Goal: Task Accomplishment & Management: Manage account settings

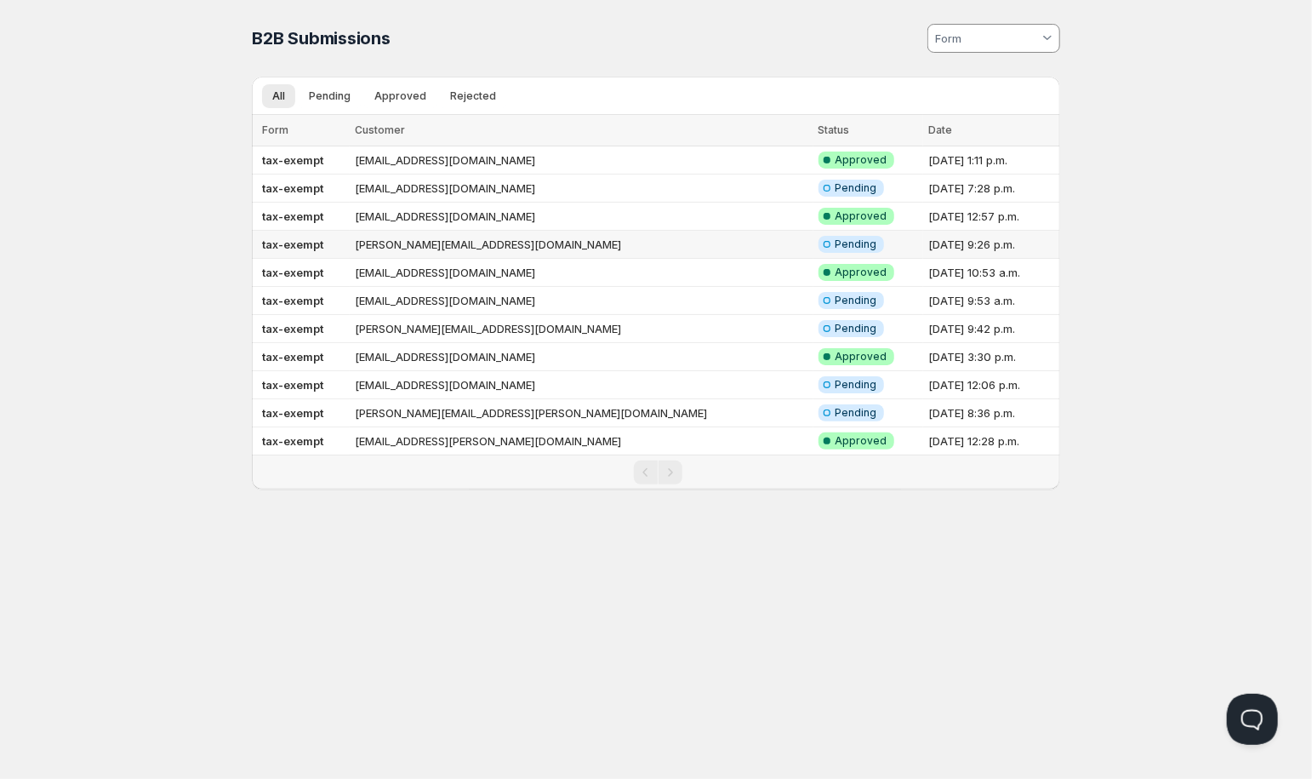
click at [444, 241] on td "[PERSON_NAME][EMAIL_ADDRESS][DOMAIN_NAME]" at bounding box center [582, 245] width 464 height 28
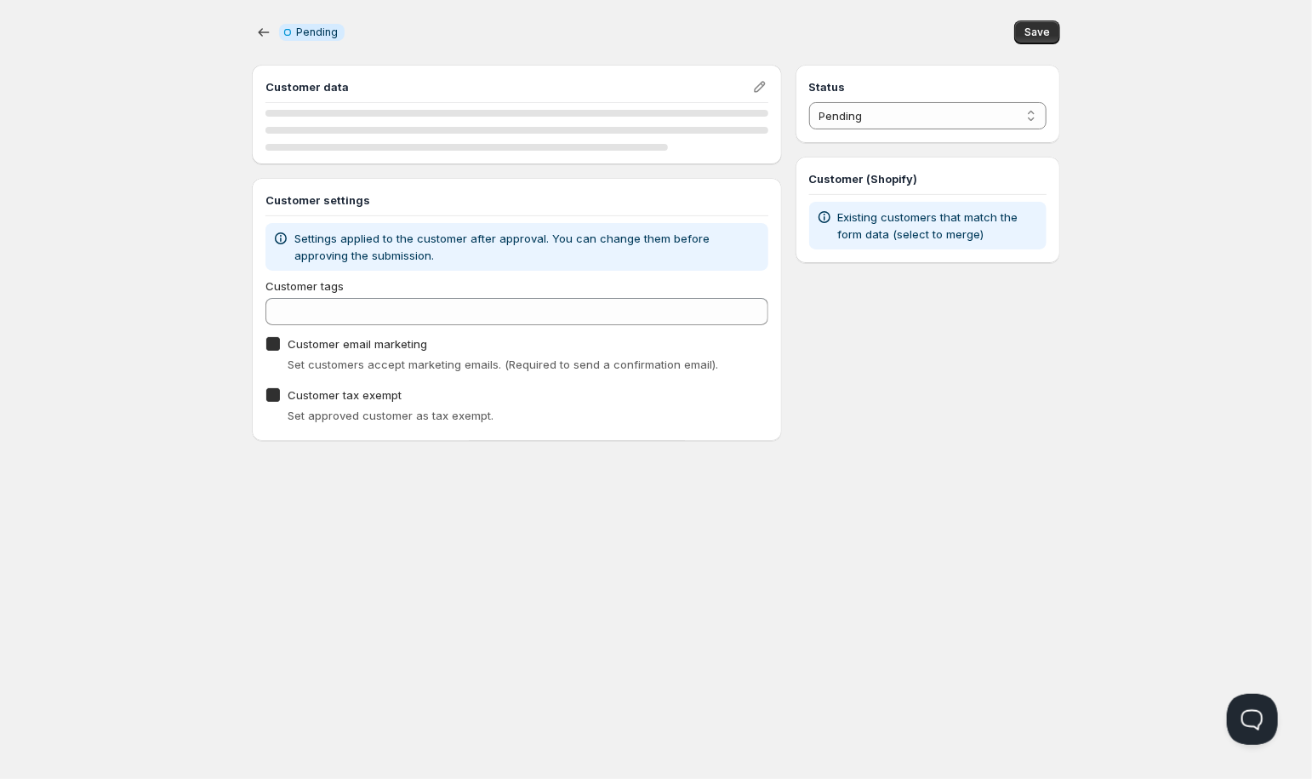
checkbox input "true"
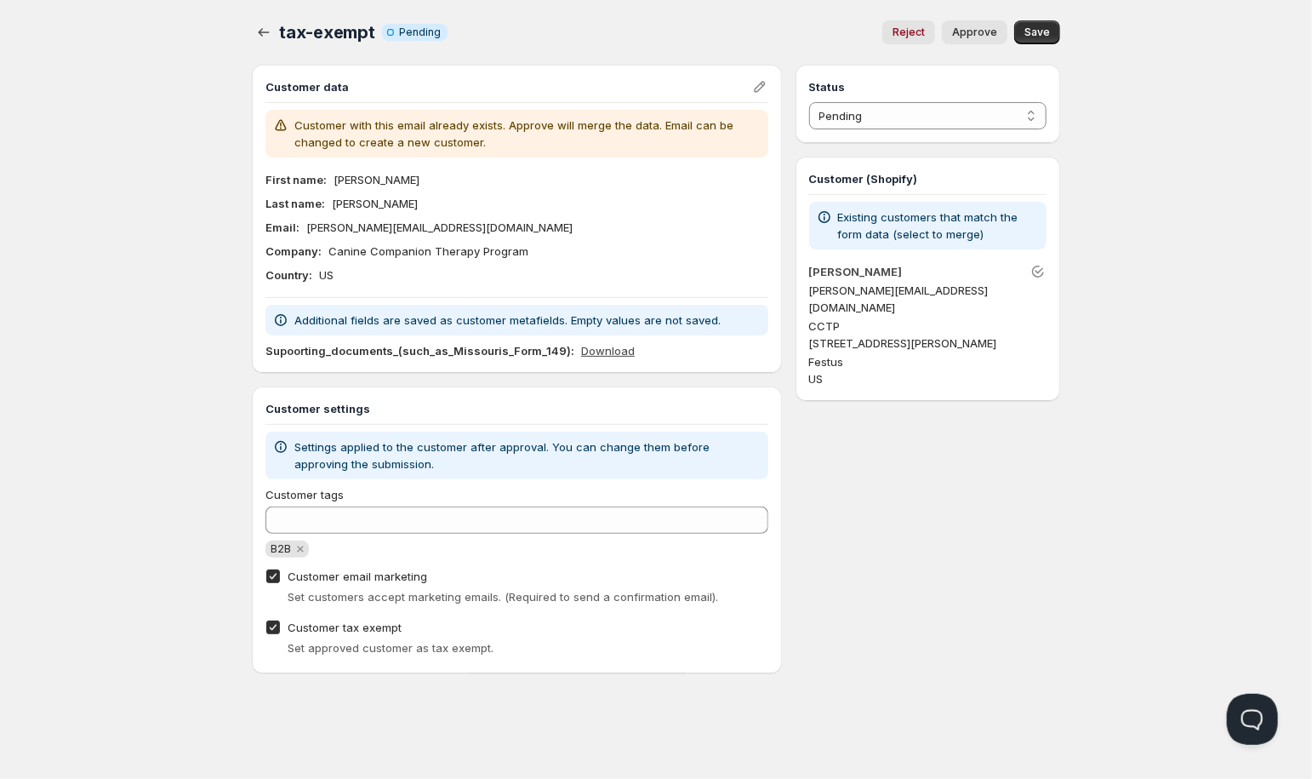
click at [608, 346] on link "Download" at bounding box center [608, 350] width 54 height 17
click at [599, 345] on link "Download" at bounding box center [608, 350] width 54 height 17
